Goal: Book appointment/travel/reservation

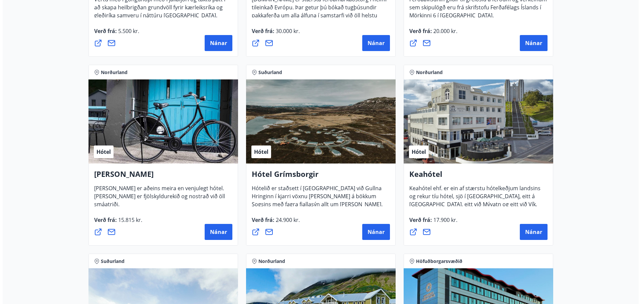
scroll to position [267, 0]
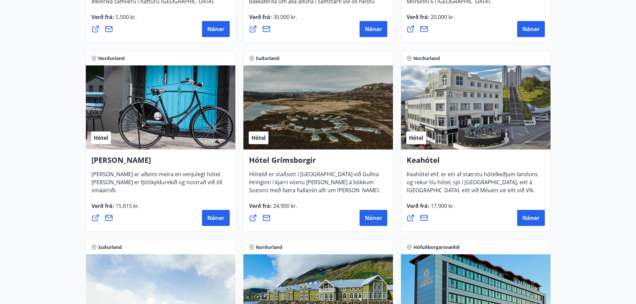
click at [325, 112] on div "Hótel" at bounding box center [317, 107] width 149 height 84
click at [375, 219] on span "Nánar" at bounding box center [373, 217] width 17 height 7
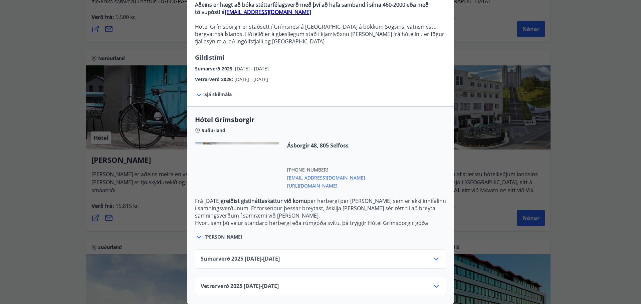
scroll to position [77, 0]
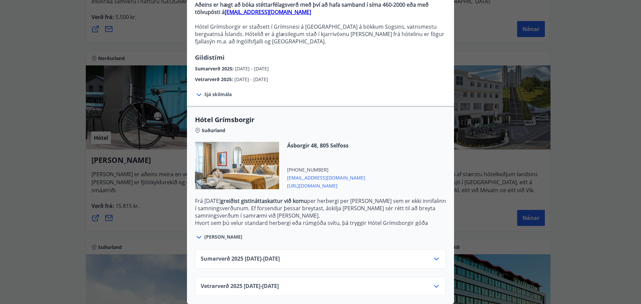
click at [213, 91] on span "Sjá skilmála" at bounding box center [217, 94] width 27 height 7
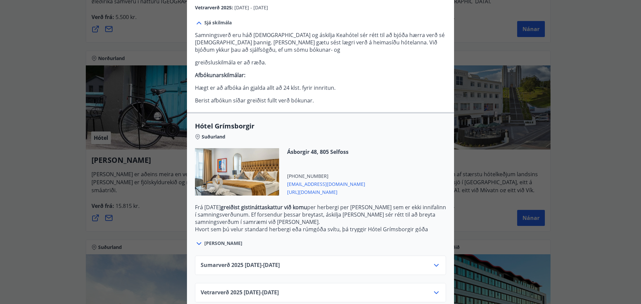
scroll to position [155, 0]
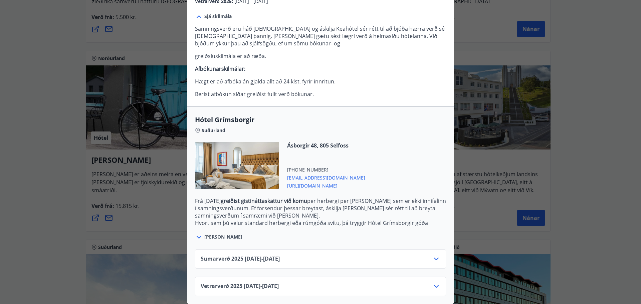
click at [432, 255] on icon at bounding box center [436, 259] width 8 height 8
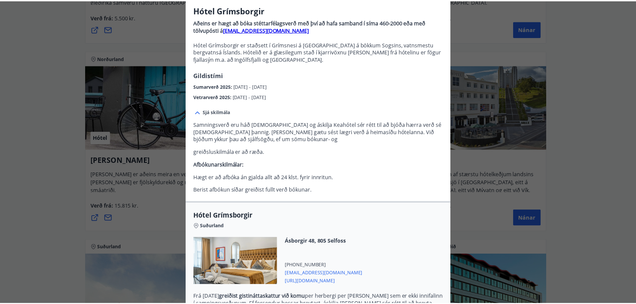
scroll to position [0, 0]
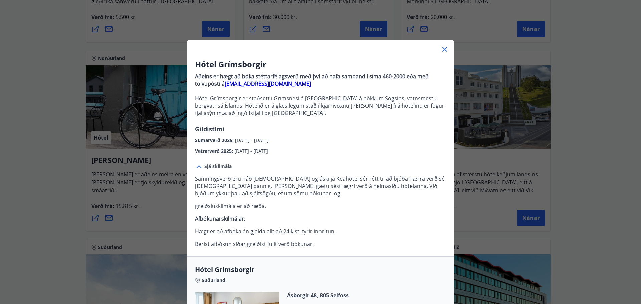
click at [441, 49] on icon at bounding box center [444, 49] width 8 height 8
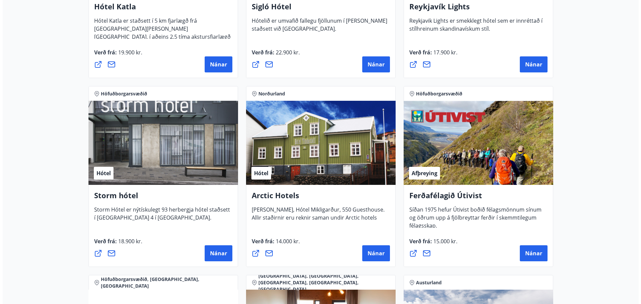
scroll to position [634, 0]
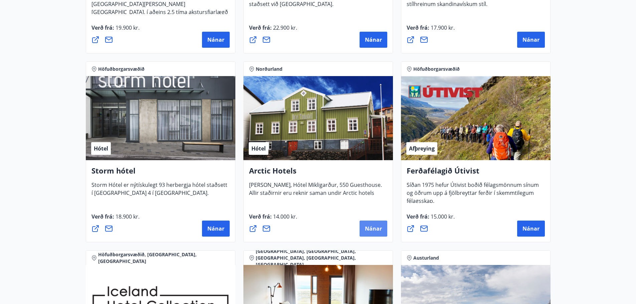
click at [373, 225] on span "Nánar" at bounding box center [373, 228] width 17 height 7
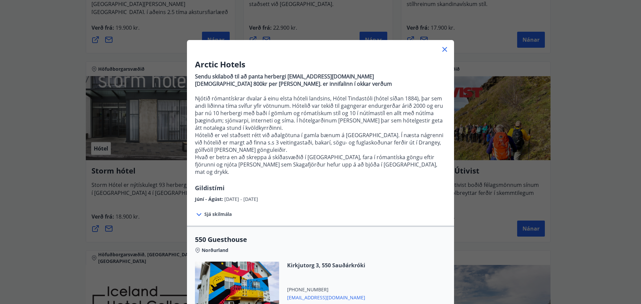
click at [221, 211] on span "Sjá skilmála" at bounding box center [217, 214] width 27 height 7
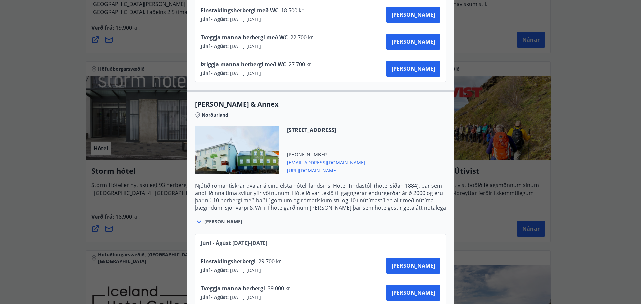
scroll to position [500, 0]
click at [314, 157] on span "[EMAIL_ADDRESS][DOMAIN_NAME]" at bounding box center [326, 161] width 78 height 8
click at [312, 165] on span "[URL][DOMAIN_NAME]" at bounding box center [326, 169] width 78 height 8
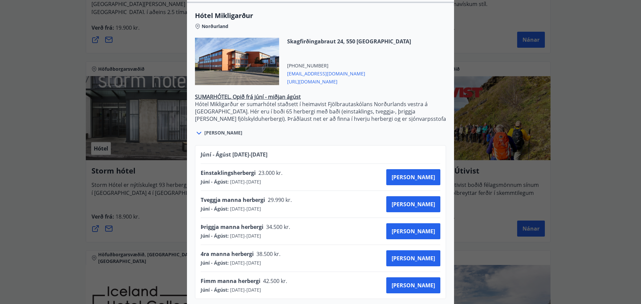
scroll to position [976, 0]
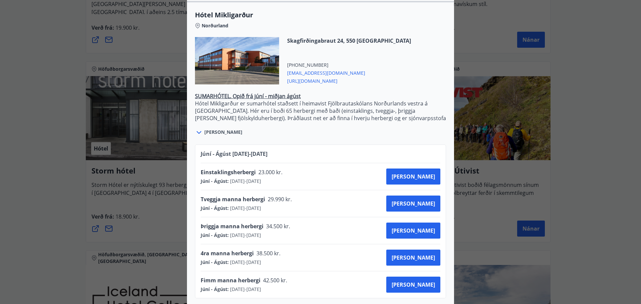
click at [619, 107] on div "Arctic Hotels Sendu skilaboð til að panta herbergi [EMAIL_ADDRESS][DOMAIN_NAME]…" at bounding box center [320, 152] width 641 height 304
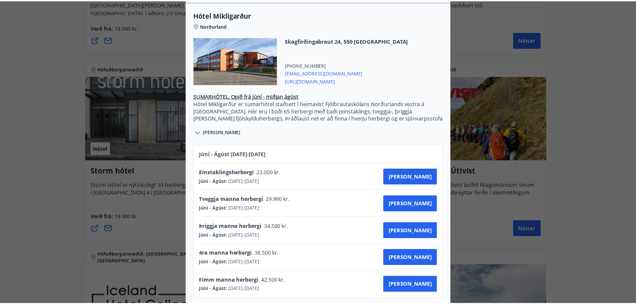
scroll to position [0, 0]
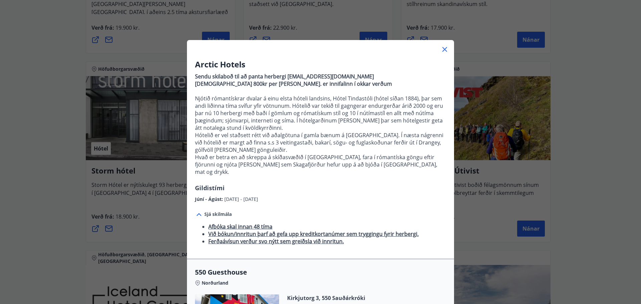
click at [441, 48] on icon at bounding box center [444, 49] width 8 height 8
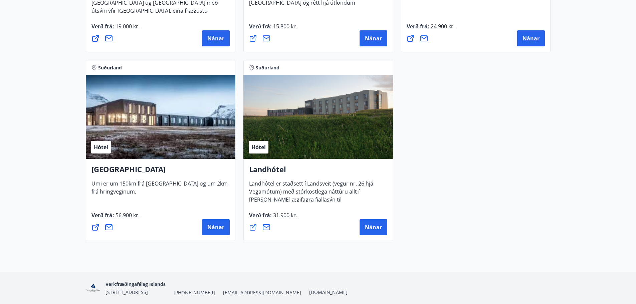
scroll to position [1792, 0]
